Goal: Task Accomplishment & Management: Use online tool/utility

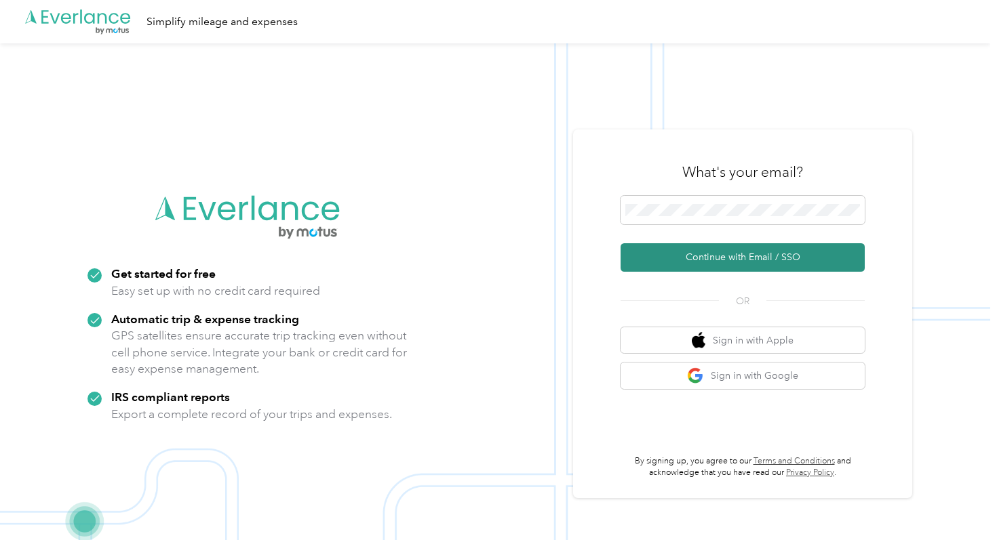
click at [676, 257] on button "Continue with Email / SSO" at bounding box center [742, 257] width 244 height 28
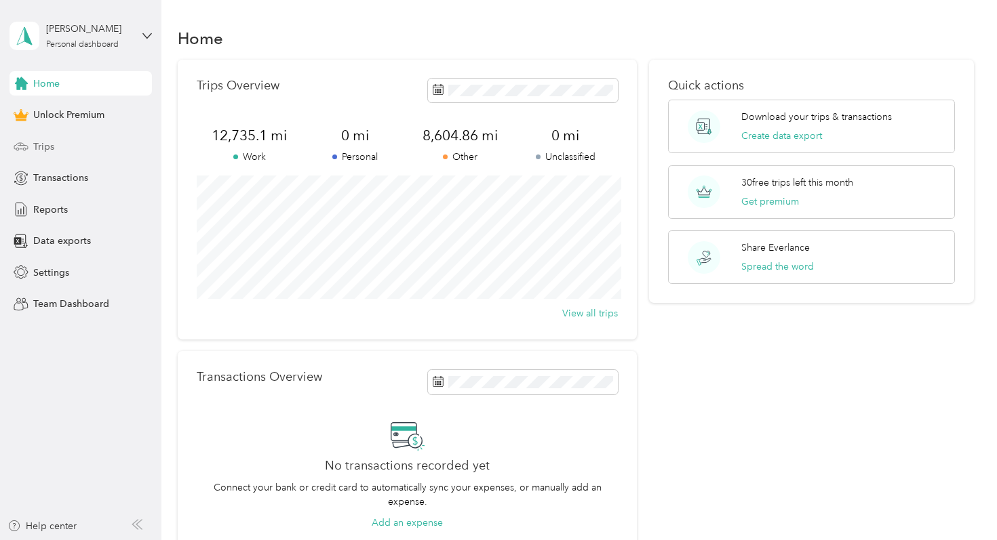
click at [114, 143] on div "Trips" at bounding box center [80, 146] width 142 height 24
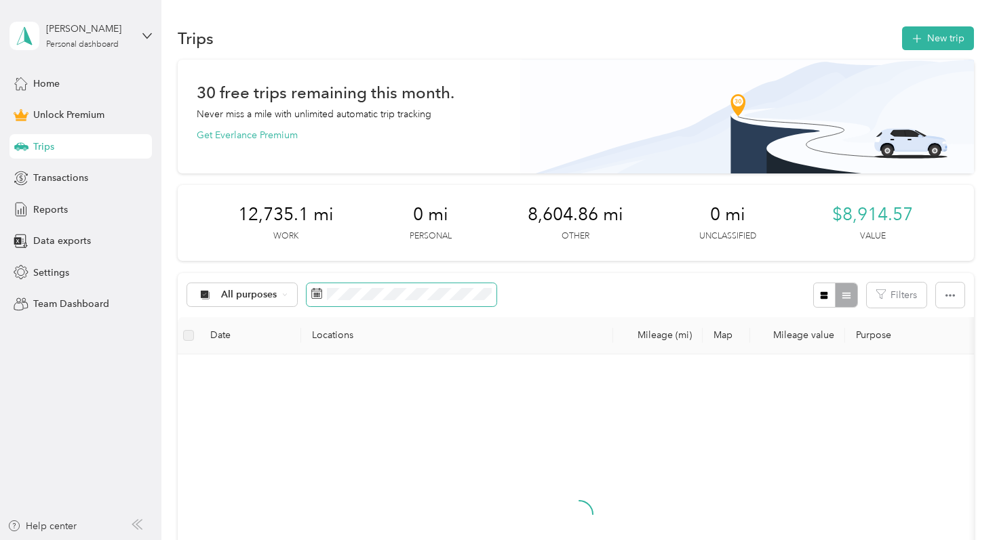
click at [365, 302] on span at bounding box center [401, 294] width 190 height 23
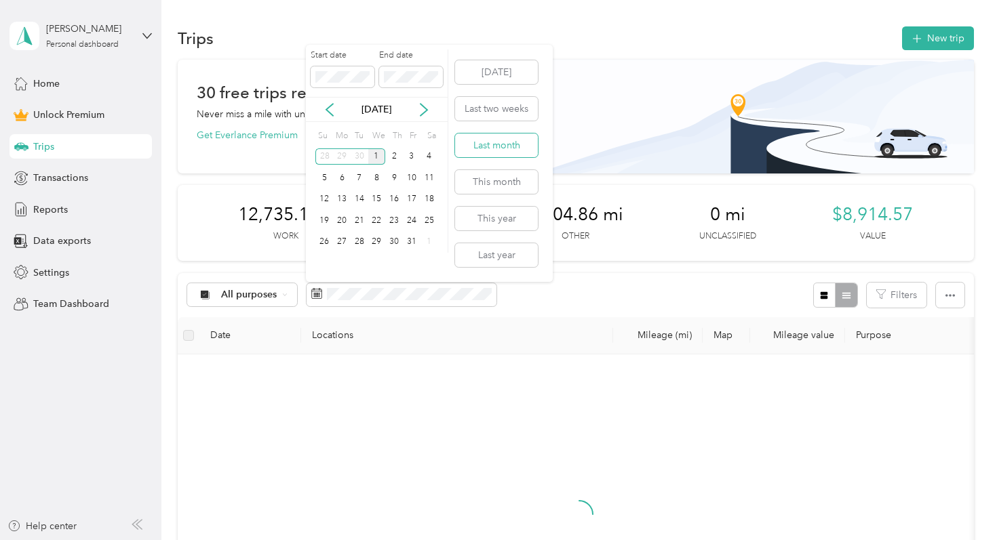
click at [486, 146] on button "Last month" at bounding box center [496, 146] width 83 height 24
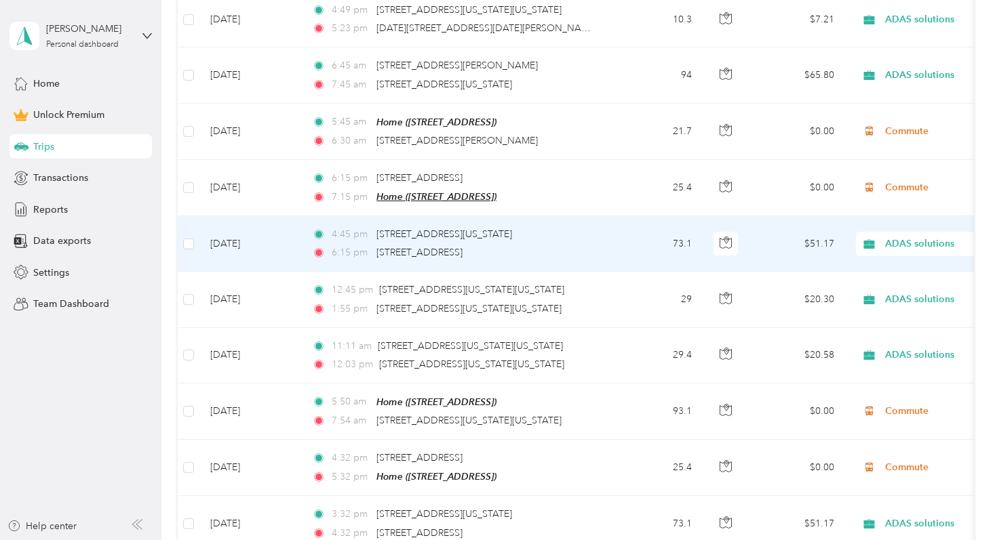
scroll to position [476, 0]
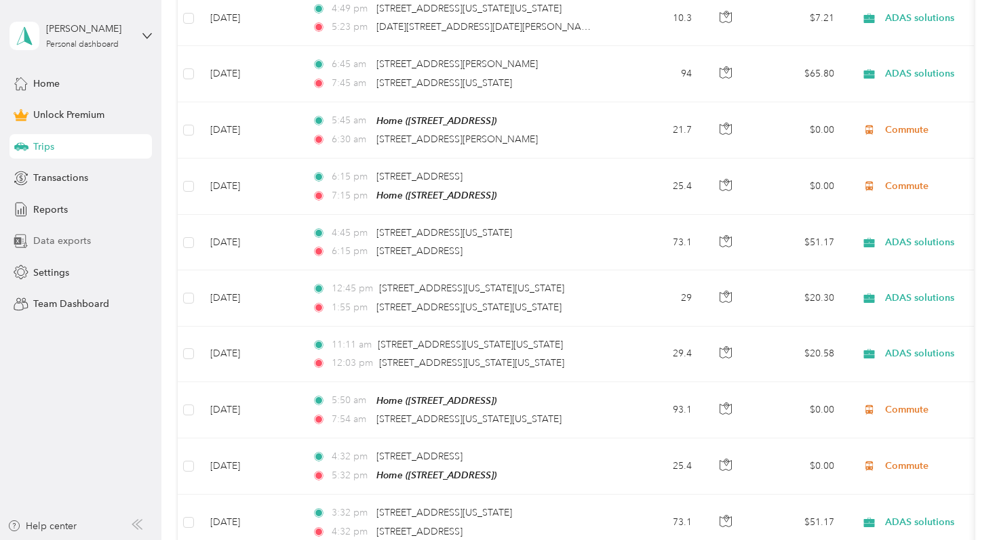
click at [115, 241] on div "Data exports" at bounding box center [80, 241] width 142 height 24
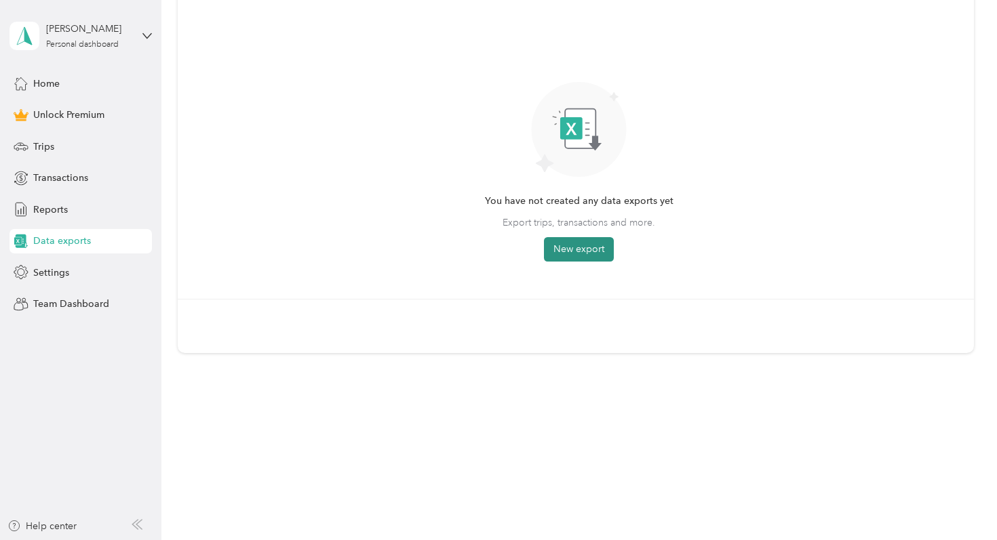
click at [576, 252] on button "New export" at bounding box center [579, 249] width 70 height 24
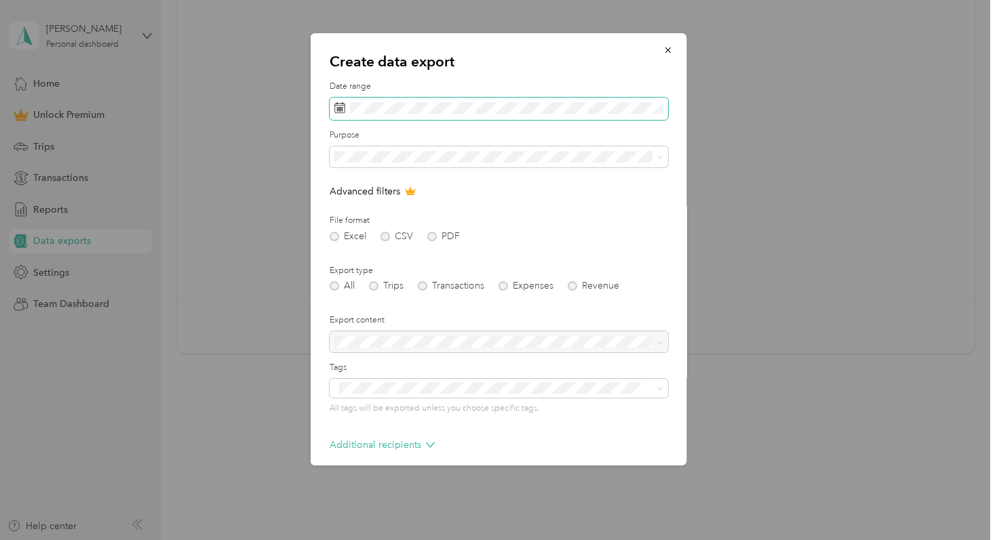
click at [507, 114] on span at bounding box center [499, 109] width 338 height 23
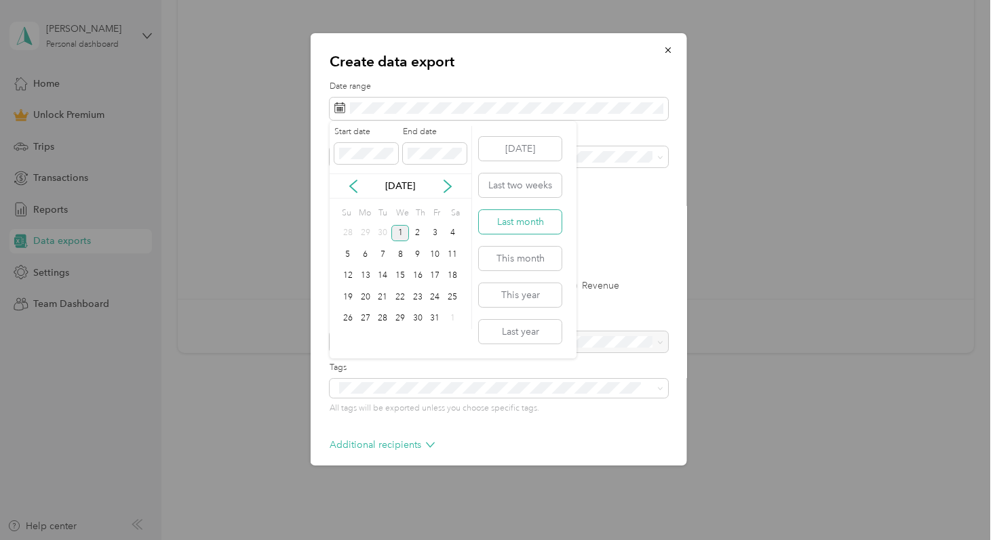
click at [521, 225] on button "Last month" at bounding box center [520, 222] width 83 height 24
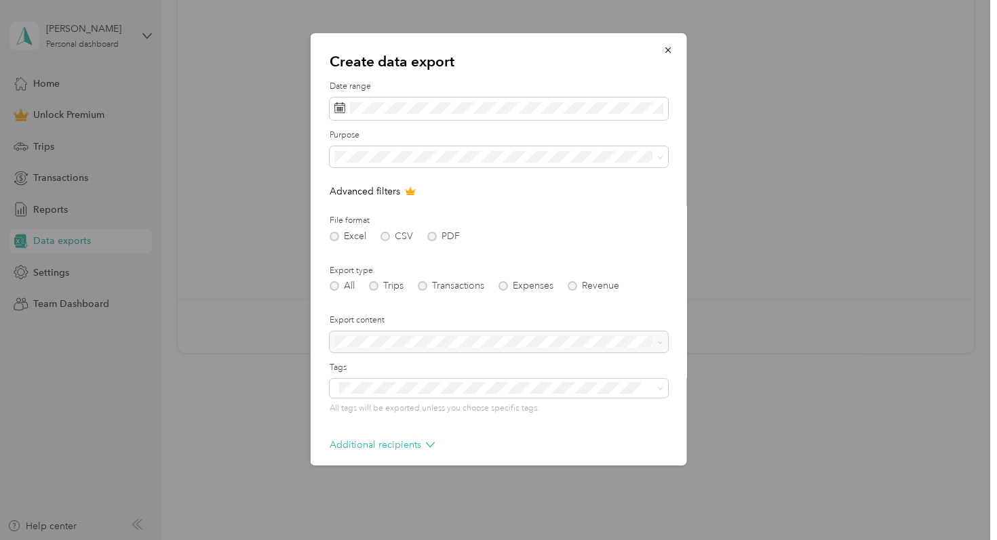
scroll to position [60, 0]
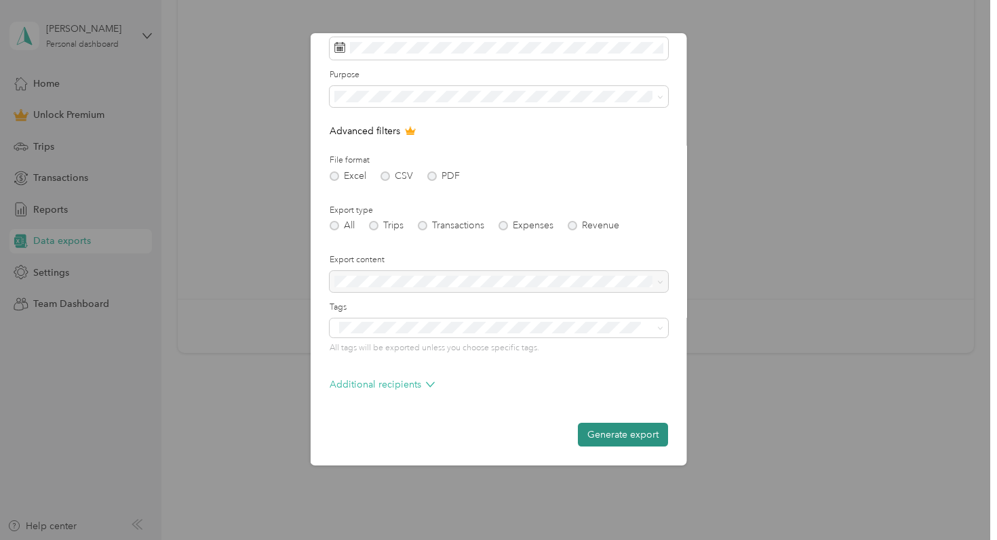
click at [607, 437] on button "Generate export" at bounding box center [623, 435] width 90 height 24
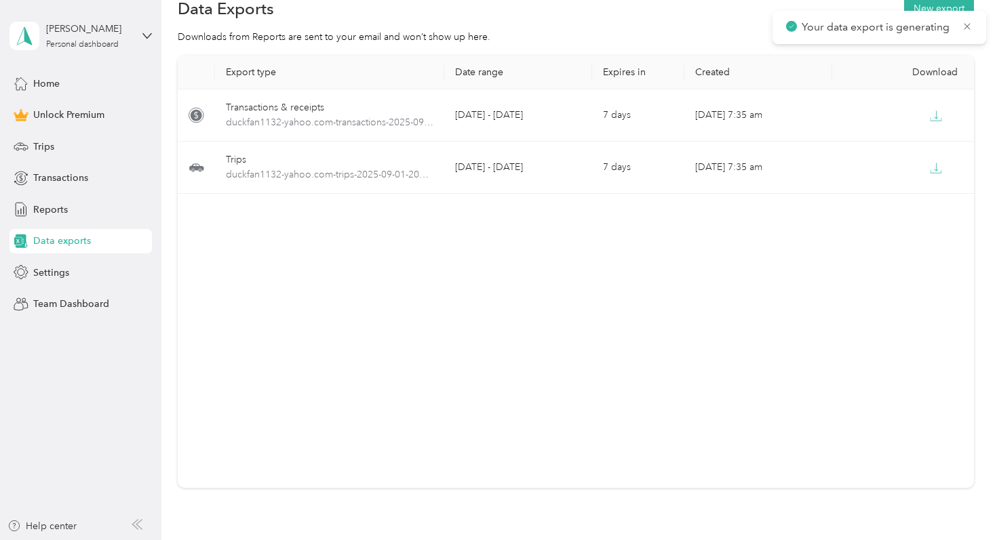
scroll to position [0, 0]
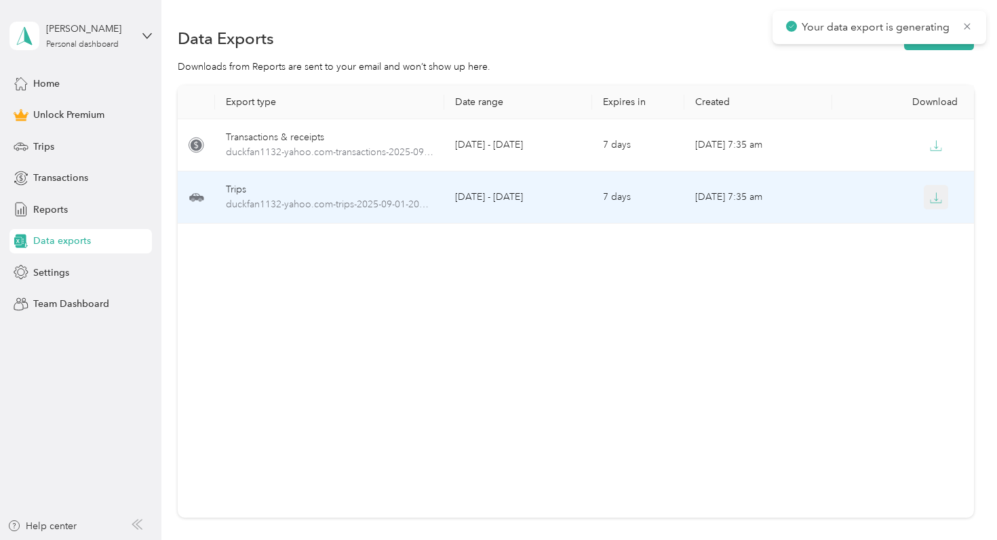
click at [946, 192] on button "button" at bounding box center [935, 197] width 24 height 24
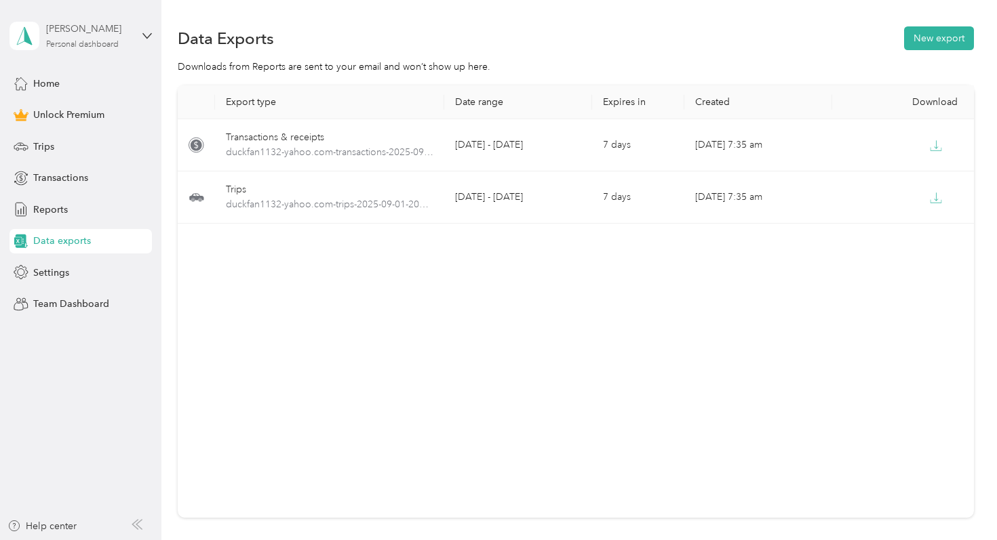
click at [128, 39] on div "[PERSON_NAME] Personal dashboard" at bounding box center [88, 35] width 85 height 27
click at [144, 104] on div "Log out" at bounding box center [152, 106] width 266 height 24
